Goal: Find specific page/section: Find specific page/section

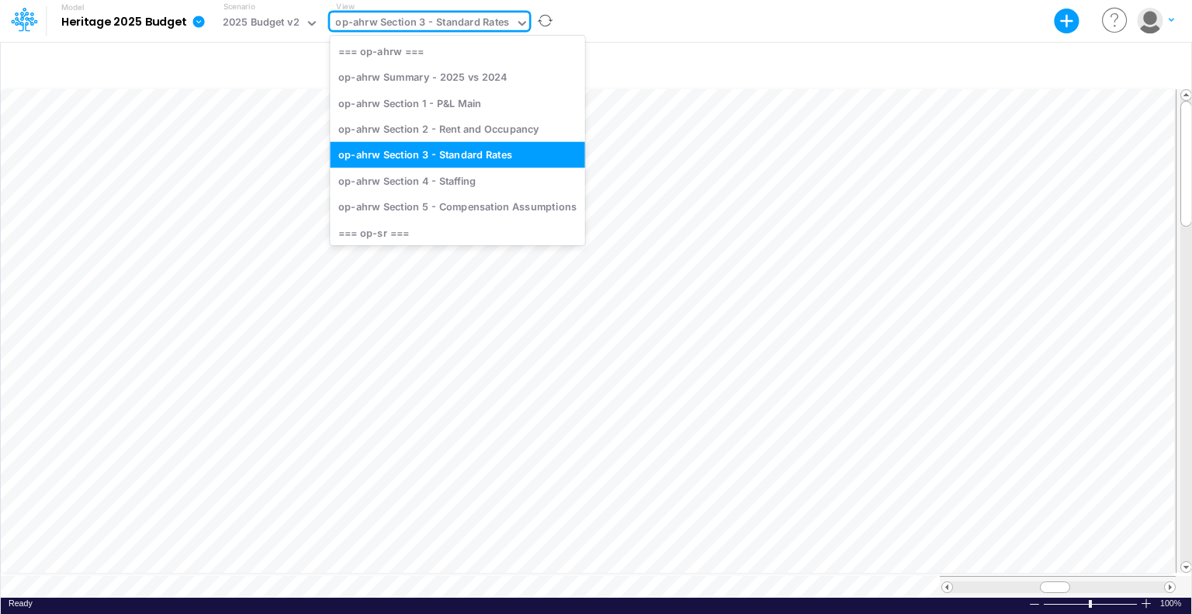
click at [430, 20] on div "op-ahrw Section 3 - Standard Rates" at bounding box center [422, 24] width 174 height 18
click at [437, 132] on div "op-ahrw Section 2 - Rent and Occupancy" at bounding box center [457, 129] width 255 height 26
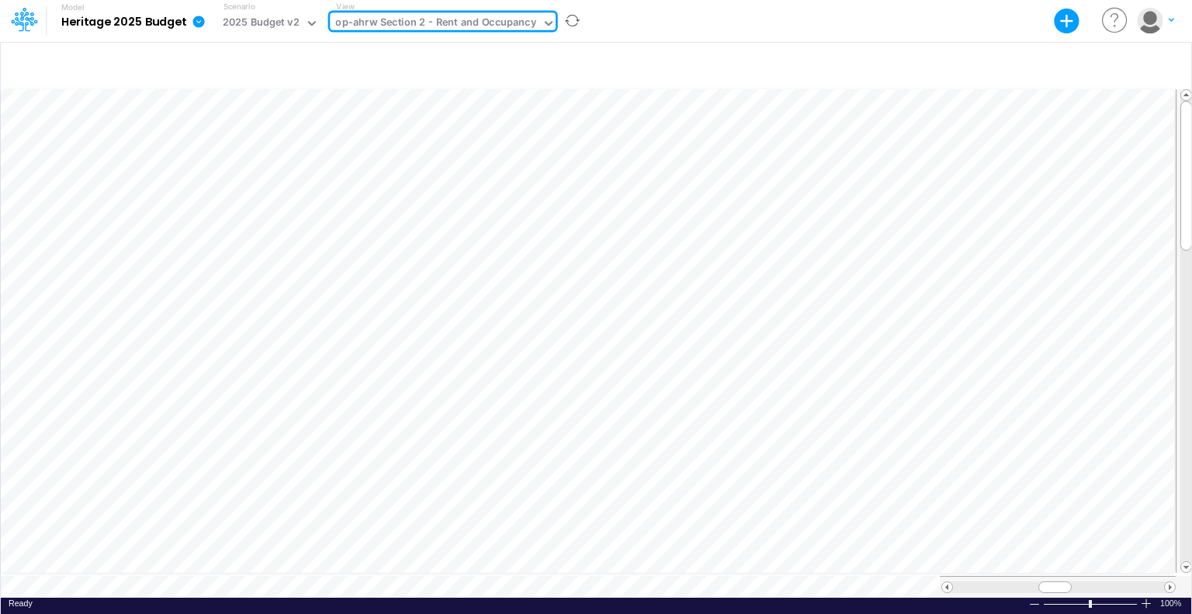
click at [483, 12] on div "op-ahrw Section 2 - Rent and Occupancy" at bounding box center [436, 23] width 212 height 23
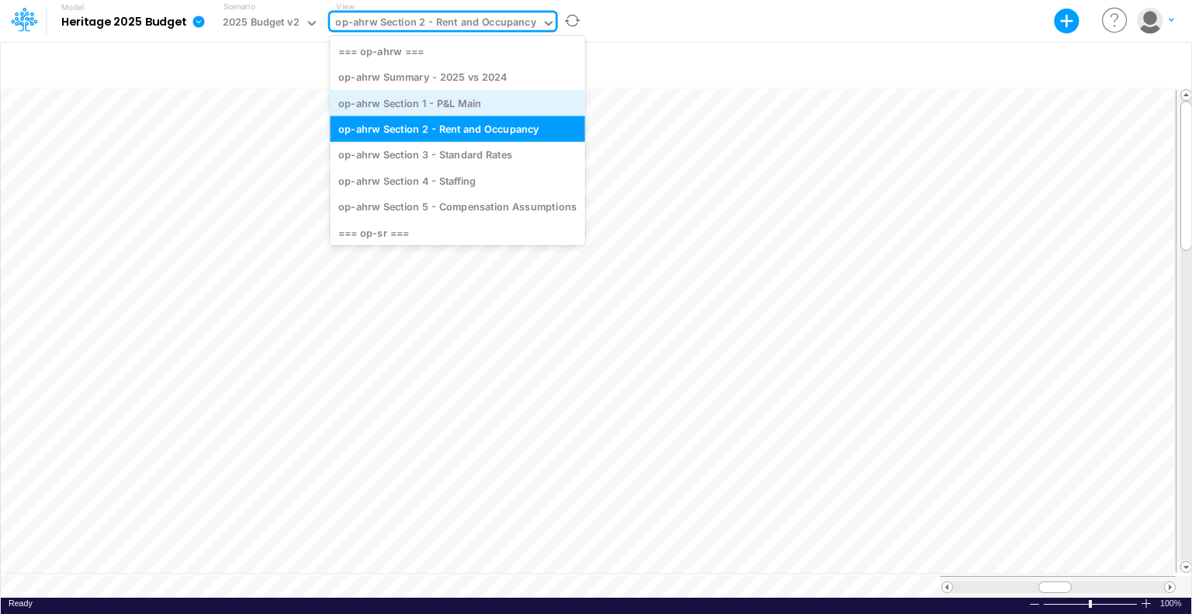
click at [484, 104] on div "op-ahrw Section 1 - P&L Main" at bounding box center [457, 103] width 255 height 26
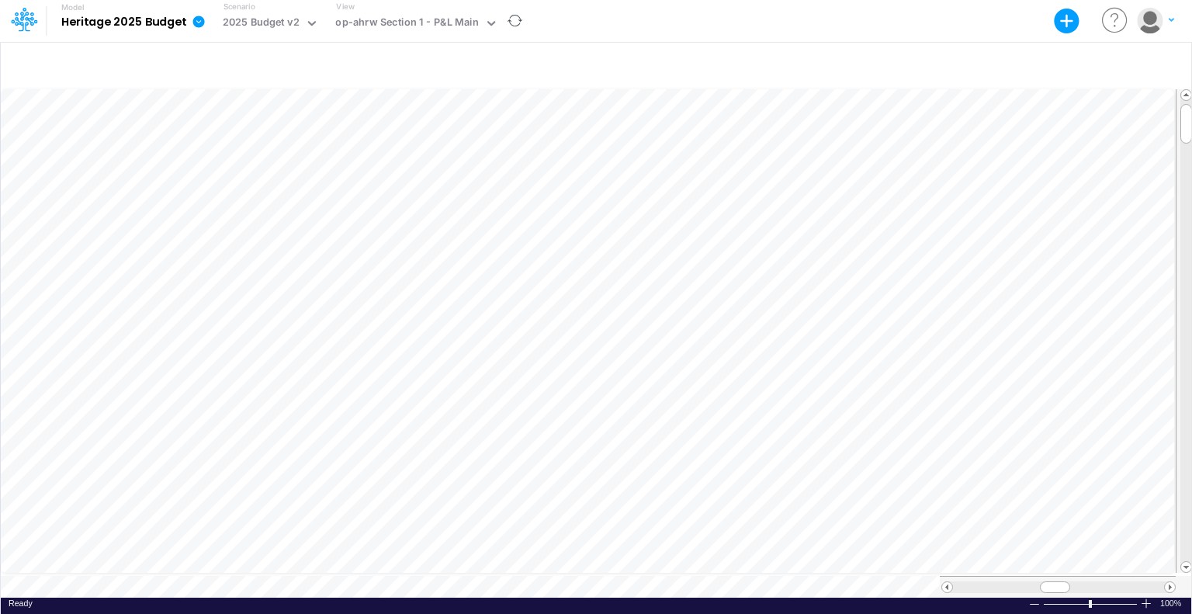
scroll to position [7, 2]
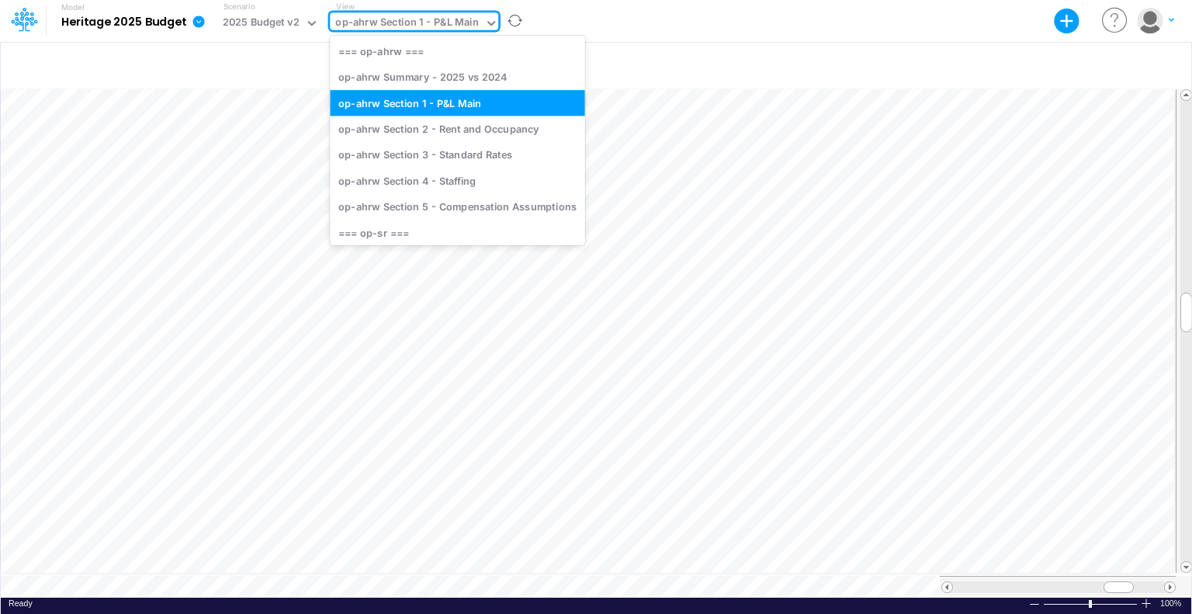
click at [393, 23] on div "op-ahrw Section 1 - P&L Main" at bounding box center [407, 24] width 144 height 18
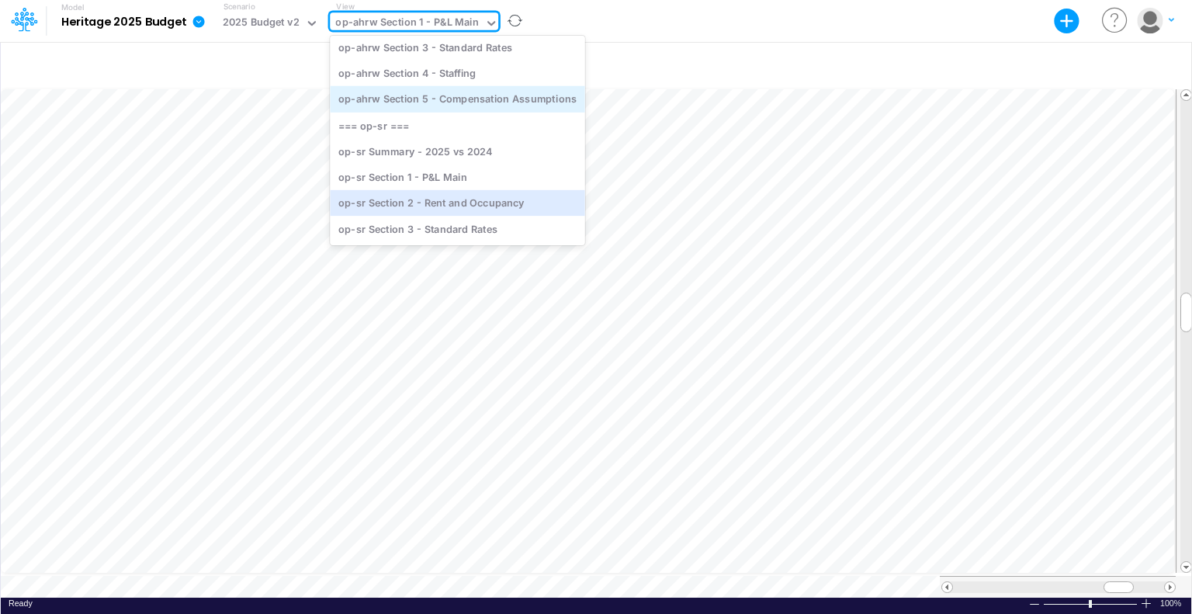
scroll to position [176, 0]
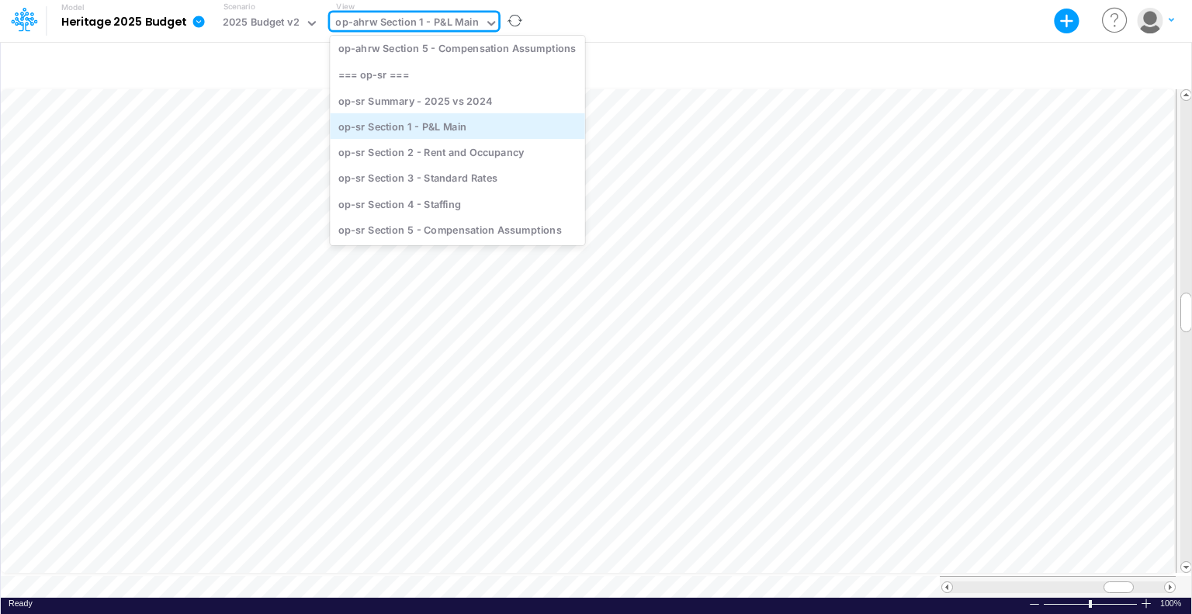
click at [475, 128] on div "op-sr Section 1 - P&L Main" at bounding box center [457, 126] width 255 height 26
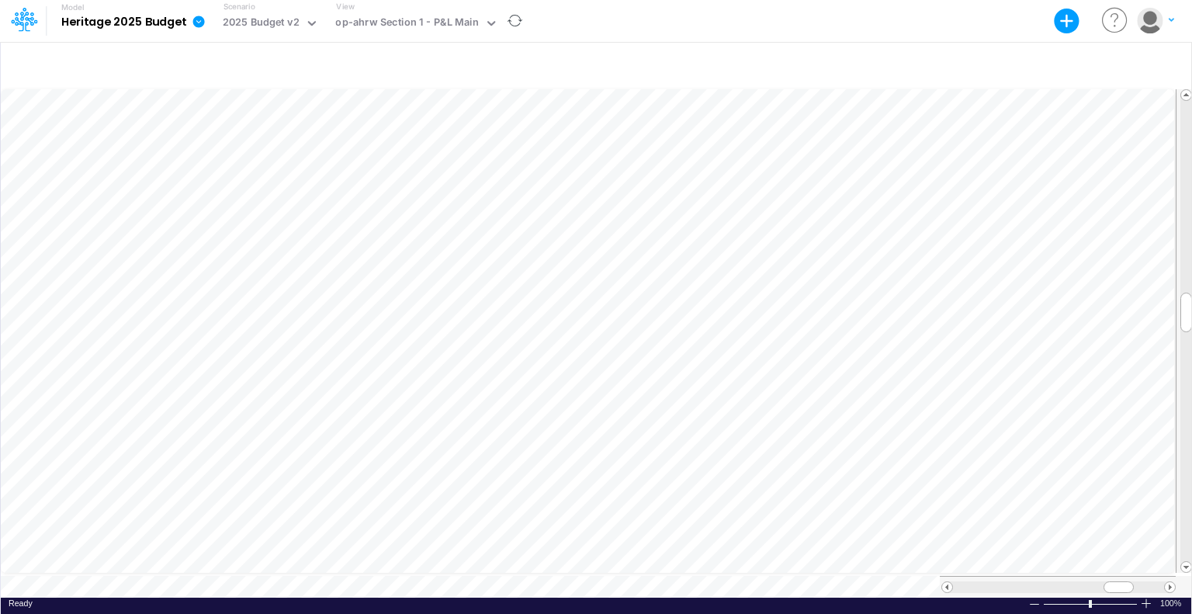
scroll to position [7, 2]
